Goal: Navigation & Orientation: Find specific page/section

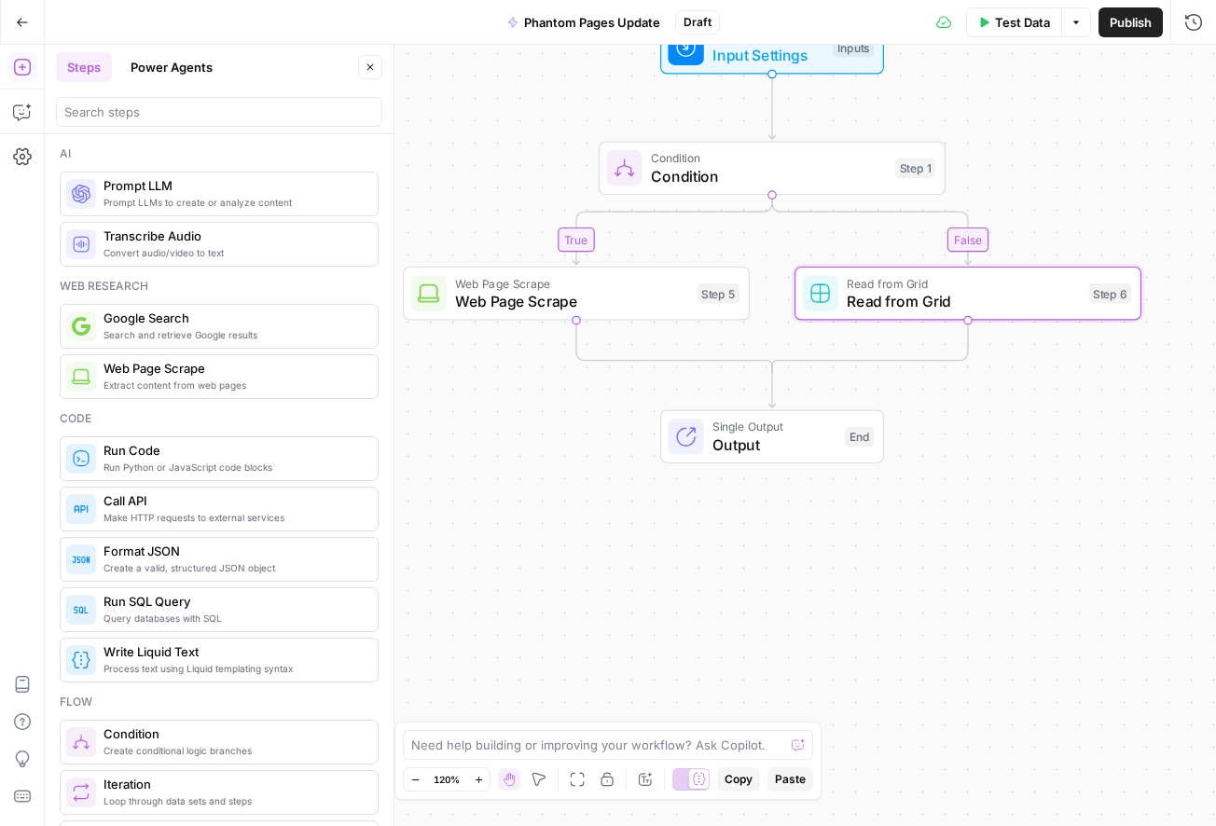
scroll to position [627, 0]
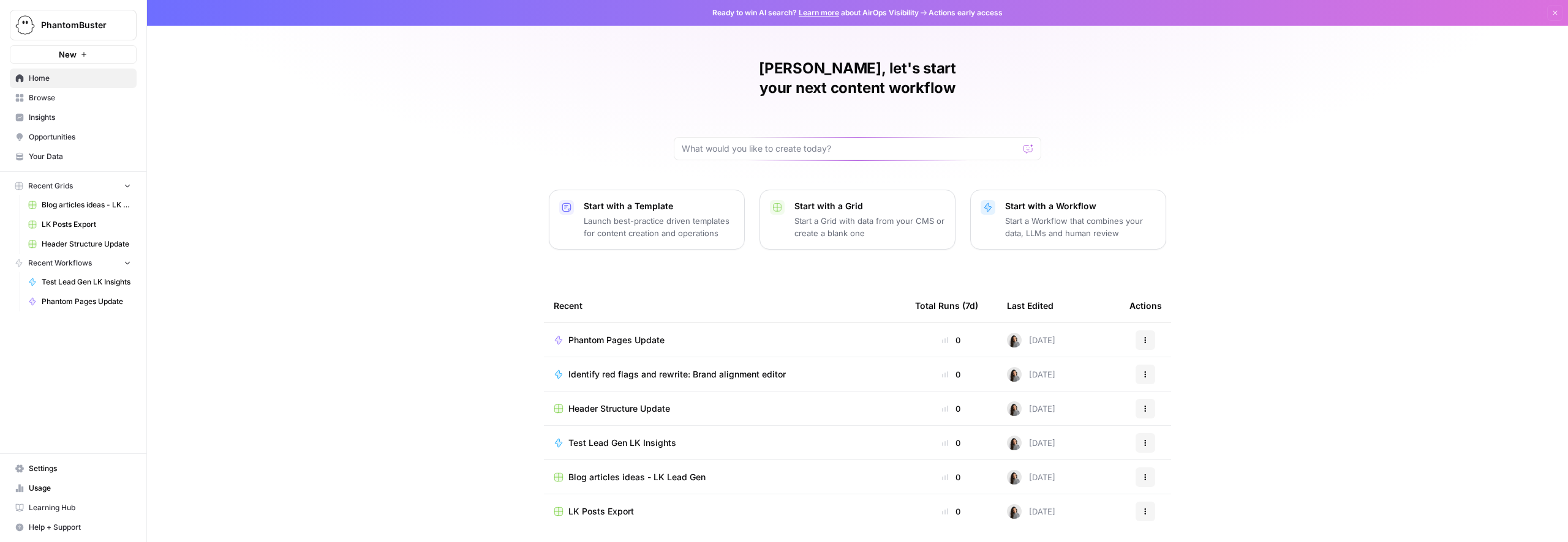
click at [41, 99] on span "Browse" at bounding box center [80, 98] width 102 height 11
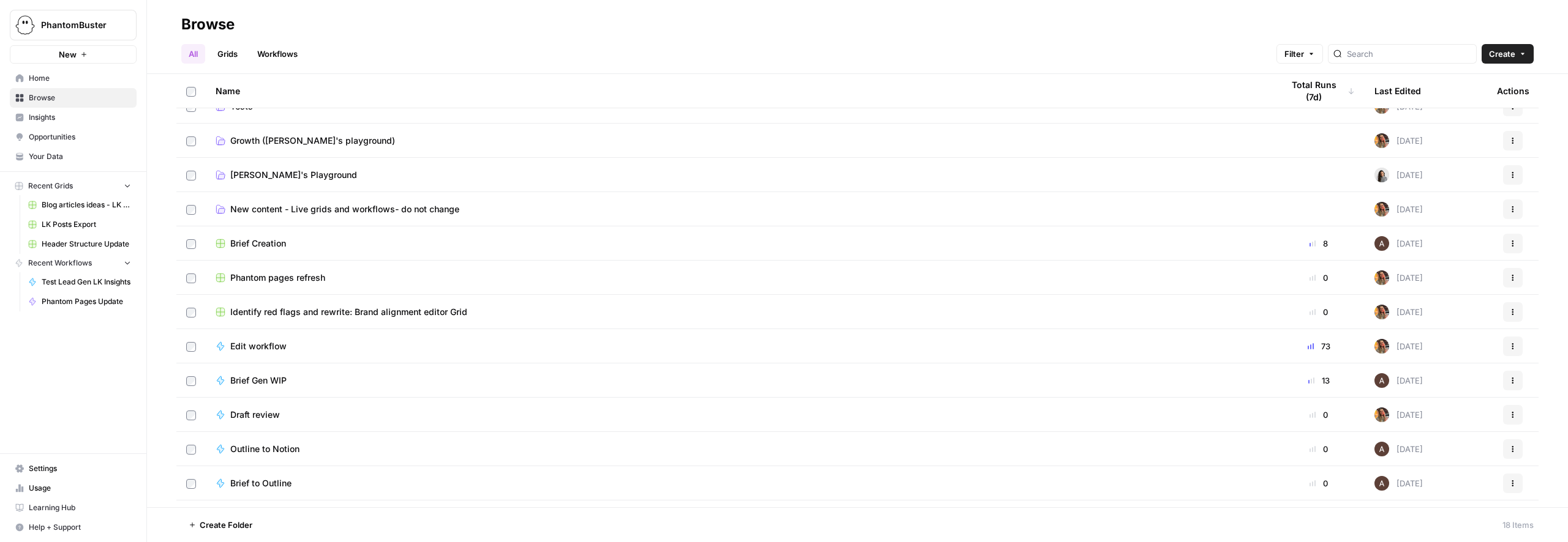
scroll to position [96, 0]
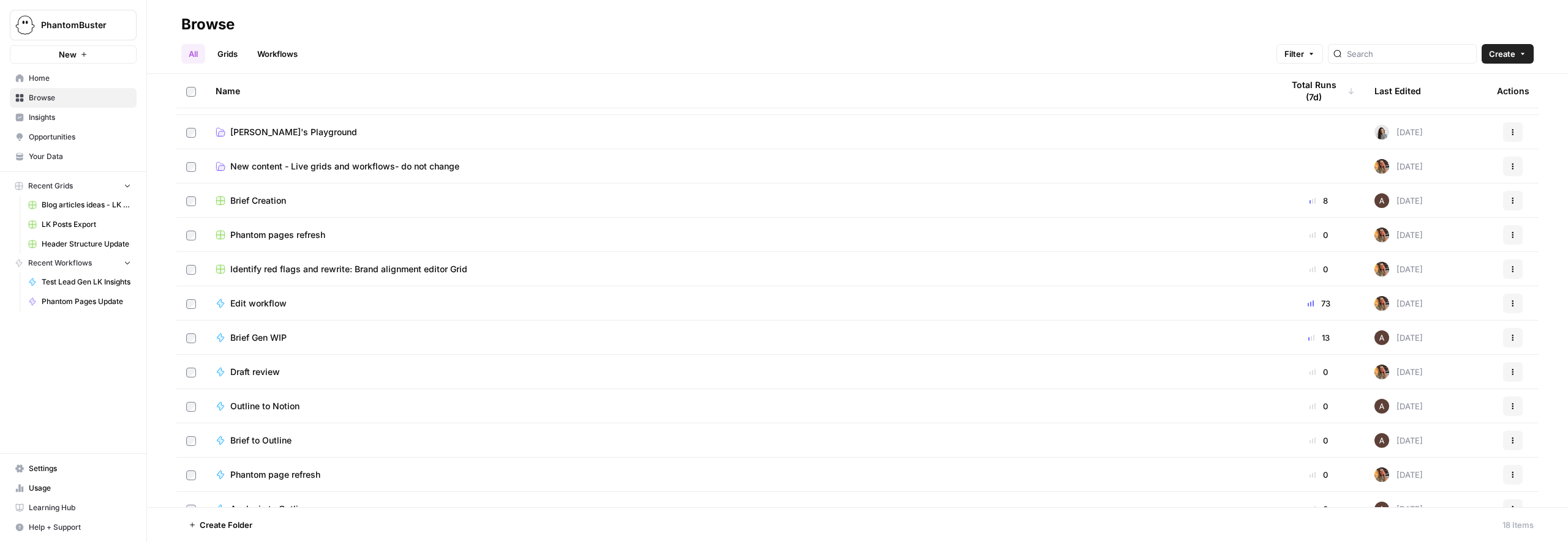
click at [305, 274] on span "Identify red flags and rewrite: Brand alignment editor Grid" at bounding box center [349, 269] width 237 height 12
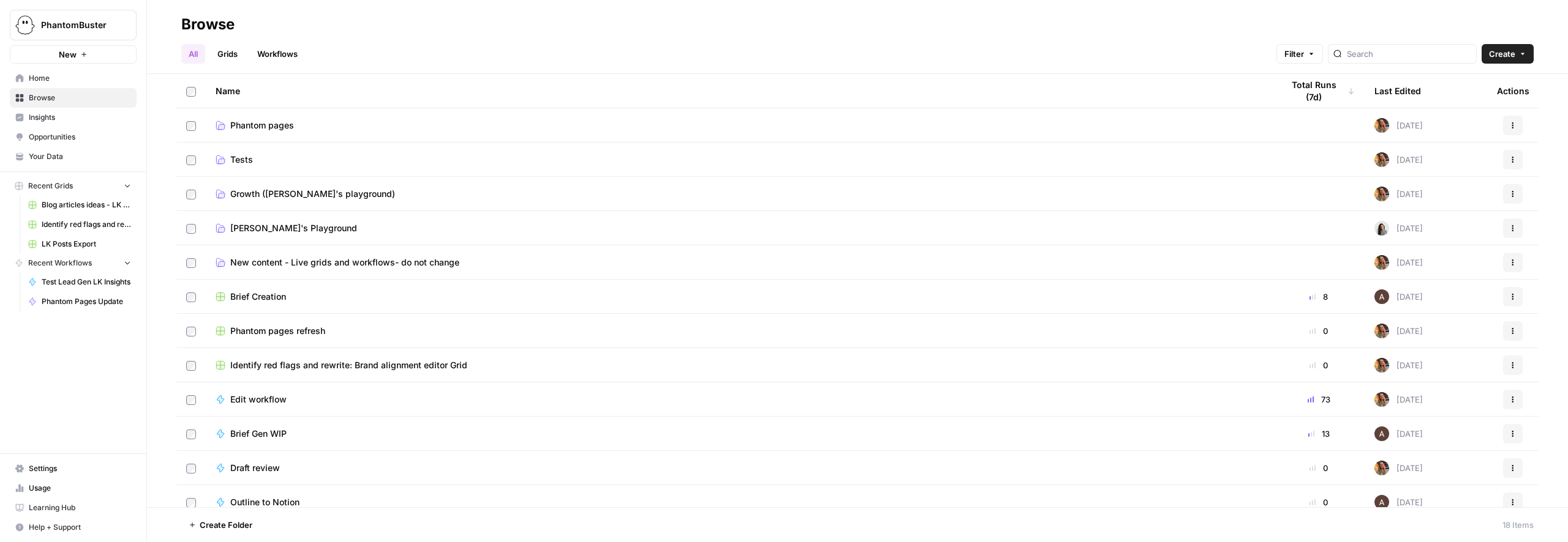
click at [232, 56] on link "Grids" at bounding box center [227, 54] width 35 height 20
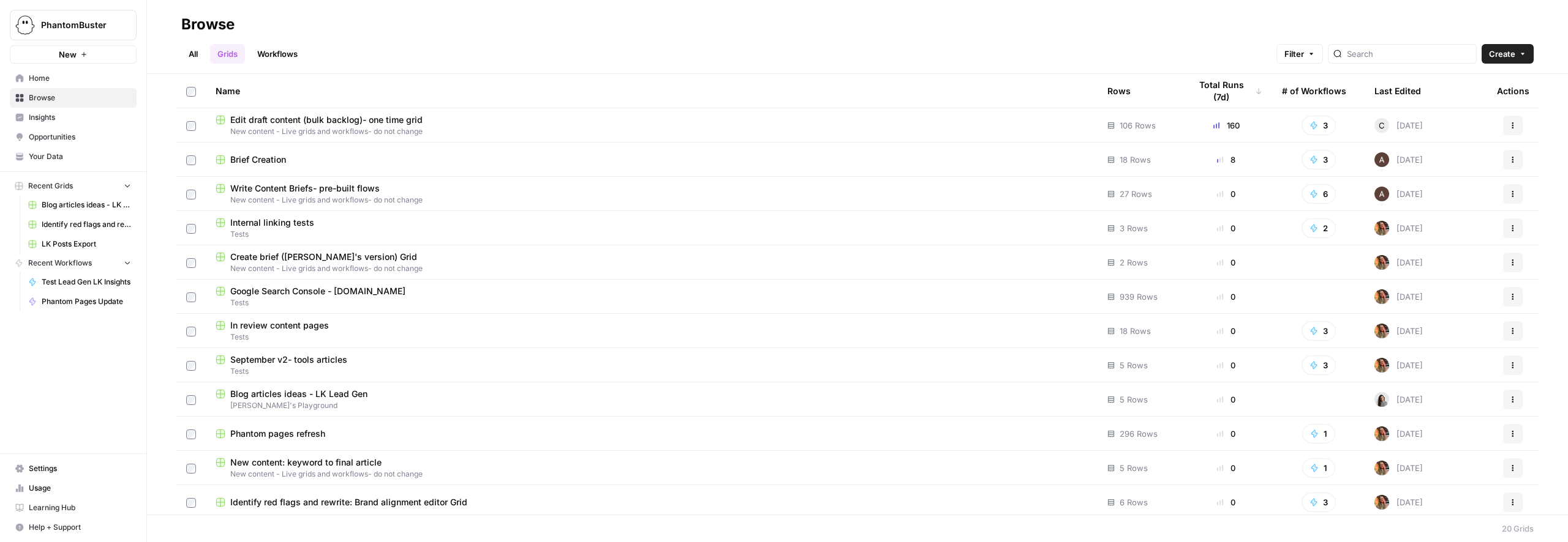
click at [411, 131] on span "New content - Live grids and workflows- do not change" at bounding box center [651, 131] width 872 height 11
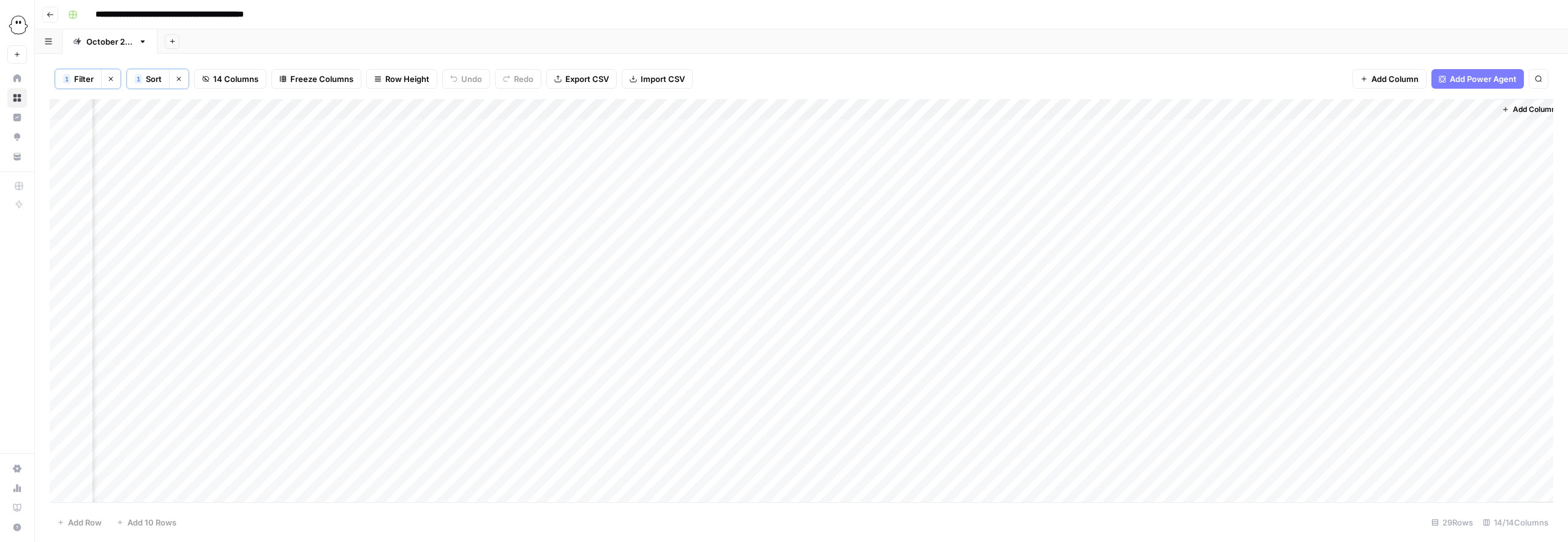
scroll to position [0, 129]
